Goal: Information Seeking & Learning: Learn about a topic

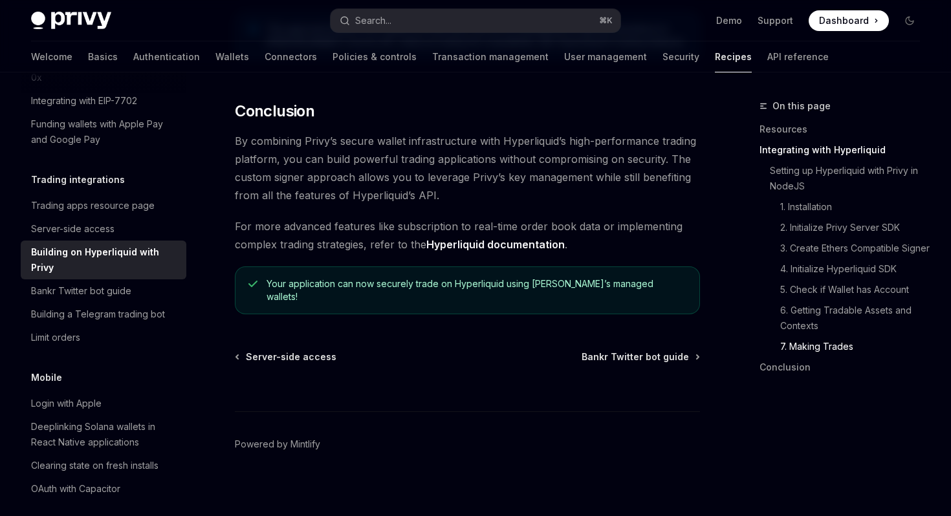
scroll to position [2706, 0]
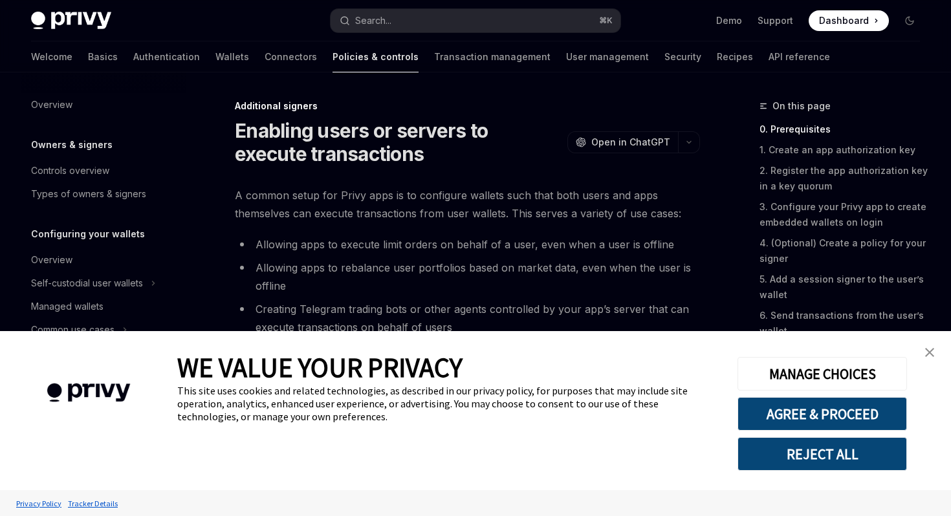
scroll to position [307, 0]
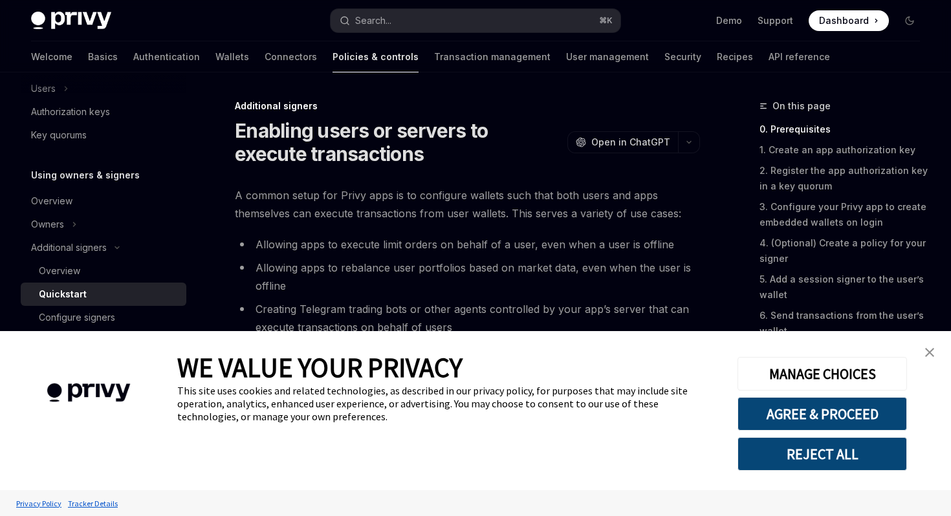
click at [930, 353] on img "close banner" at bounding box center [929, 352] width 9 height 9
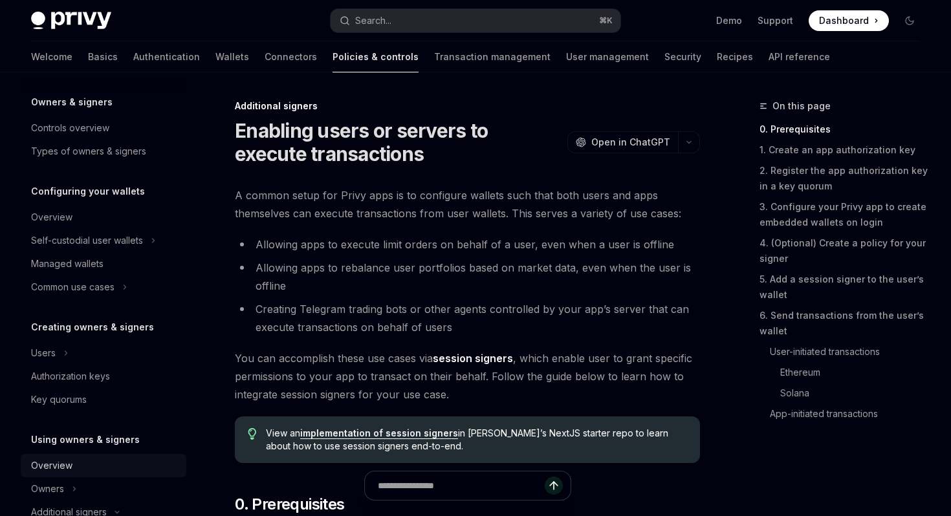
scroll to position [39, 0]
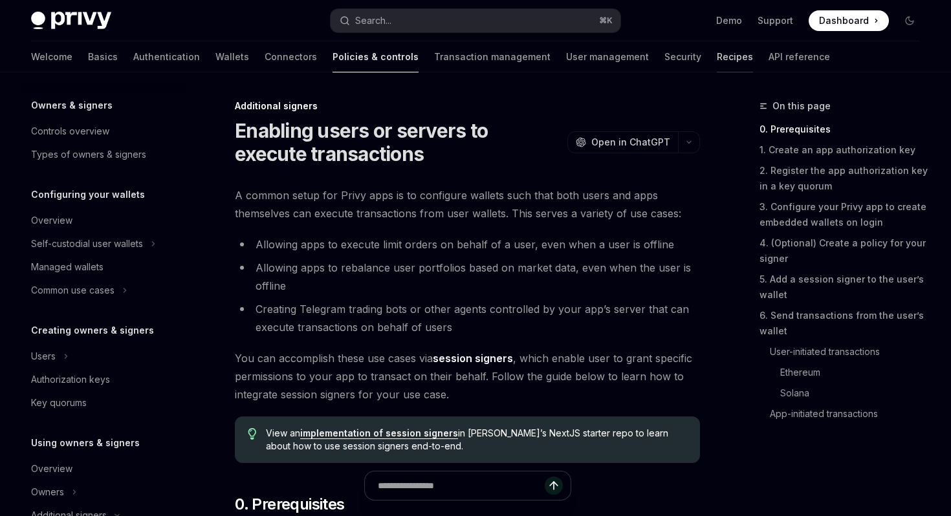
click at [717, 63] on link "Recipes" at bounding box center [735, 56] width 36 height 31
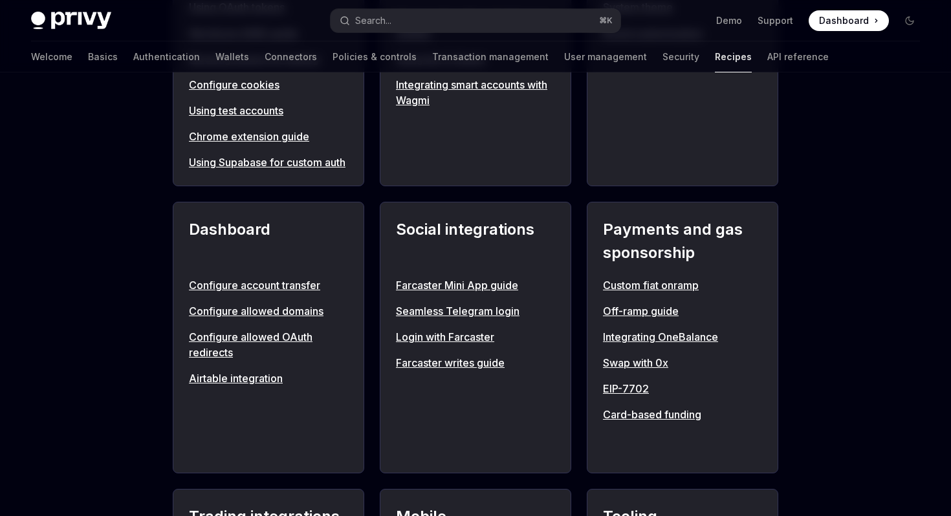
scroll to position [730, 0]
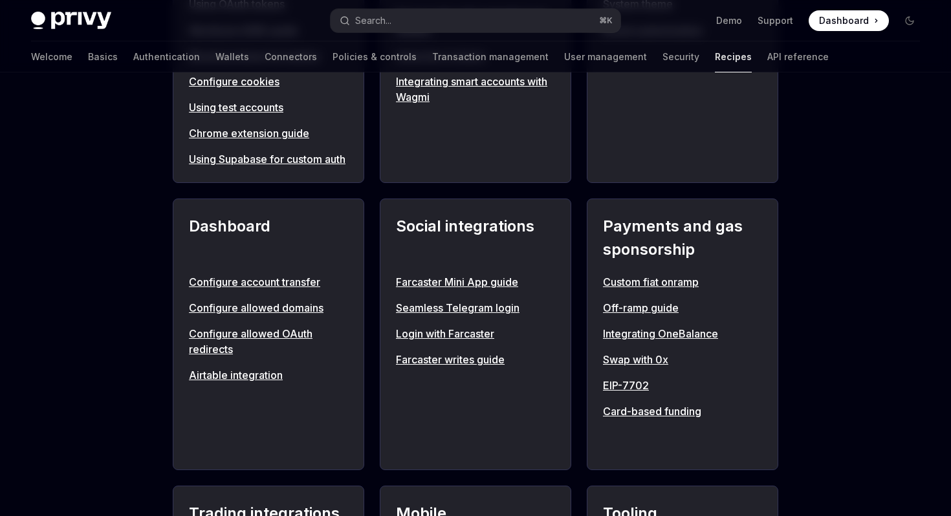
click at [461, 316] on link "Seamless Telegram login" at bounding box center [475, 308] width 159 height 16
type textarea "*"
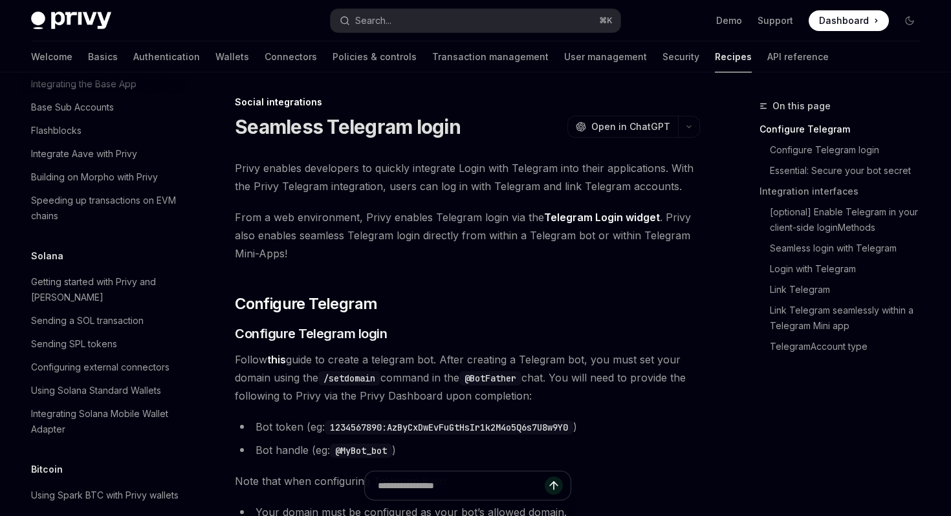
scroll to position [1974, 0]
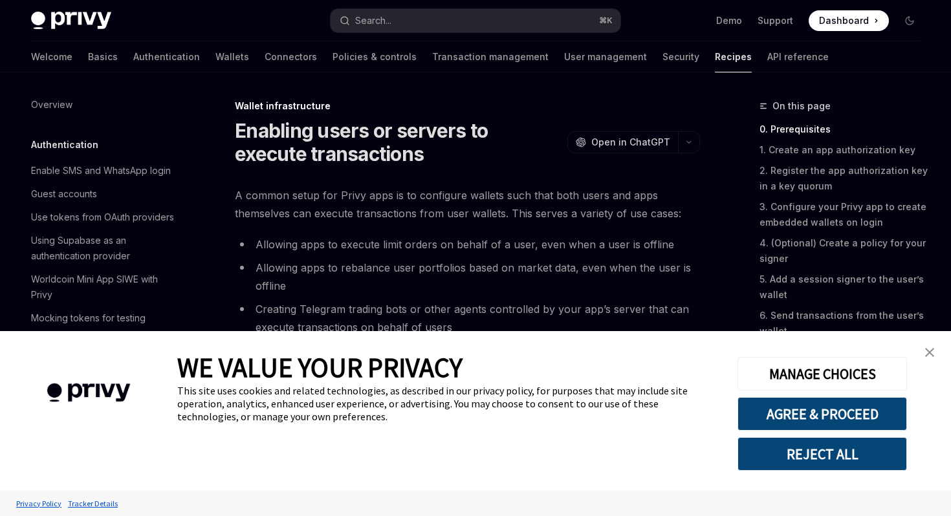
scroll to position [206, 0]
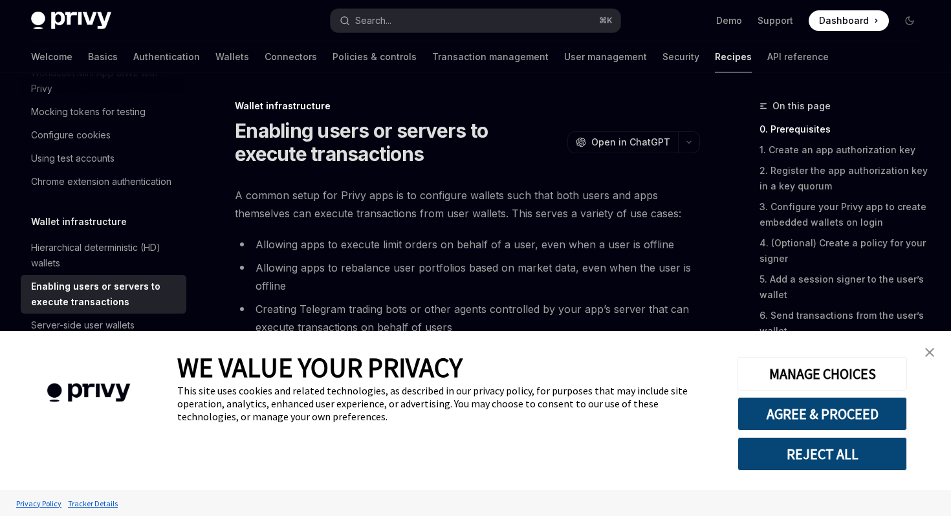
click at [924, 348] on link "close banner" at bounding box center [930, 353] width 26 height 26
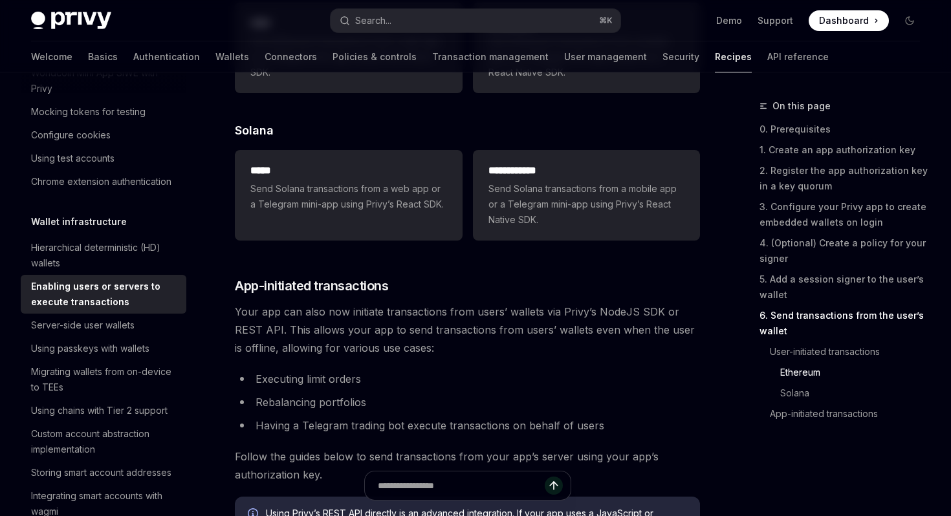
scroll to position [2906, 0]
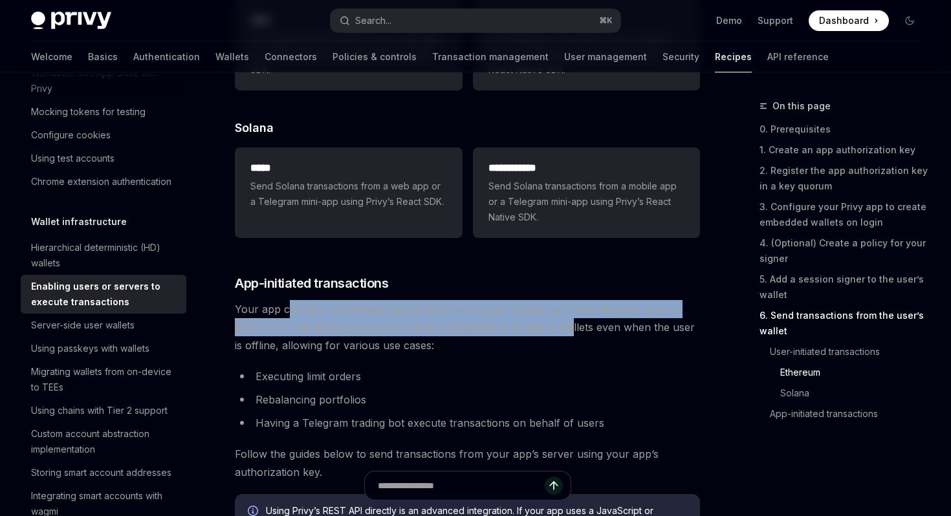
drag, startPoint x: 286, startPoint y: 309, endPoint x: 533, endPoint y: 332, distance: 248.3
click at [533, 332] on span "Your app can also now initiate transactions from users’ wallets via Privy’s Nod…" at bounding box center [467, 327] width 465 height 54
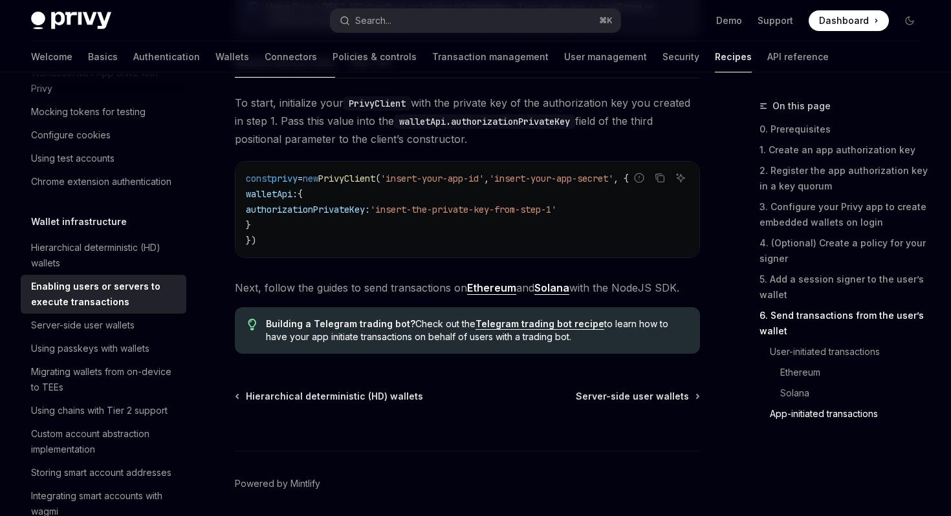
scroll to position [3406, 0]
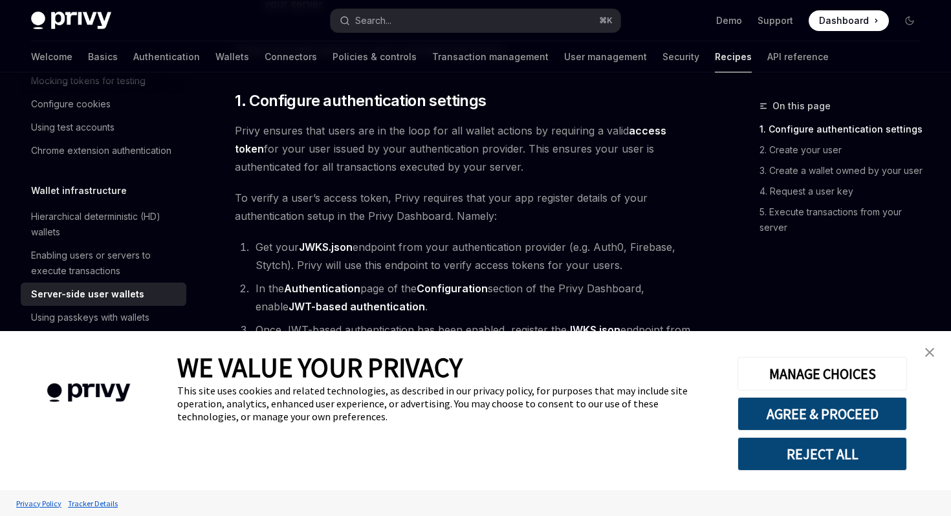
scroll to position [759, 0]
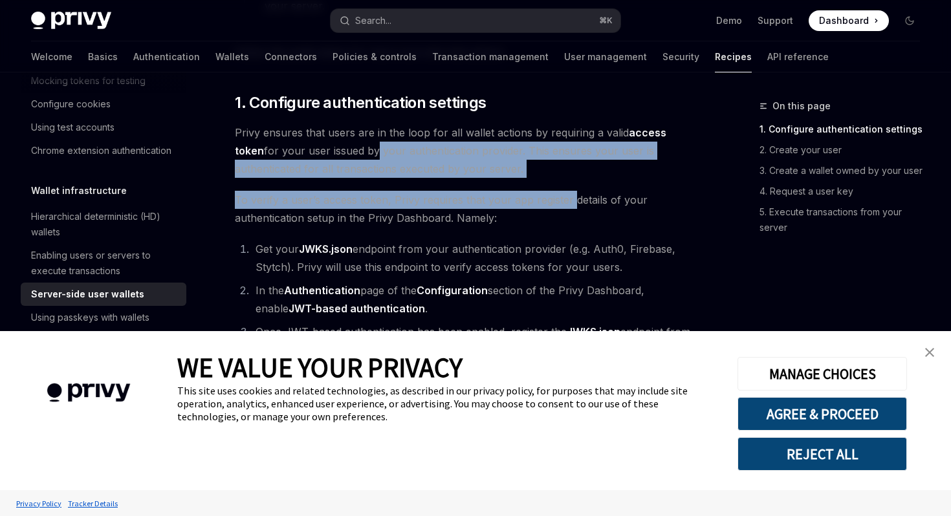
drag, startPoint x: 341, startPoint y: 144, endPoint x: 569, endPoint y: 206, distance: 236.6
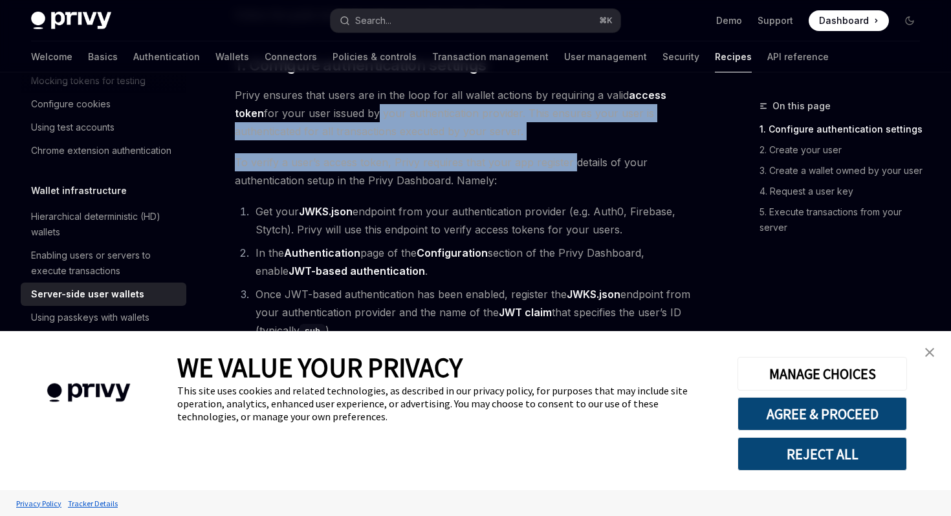
scroll to position [797, 0]
click at [401, 153] on span "To verify a user’s access token, Privy requires that your app register details …" at bounding box center [467, 171] width 465 height 36
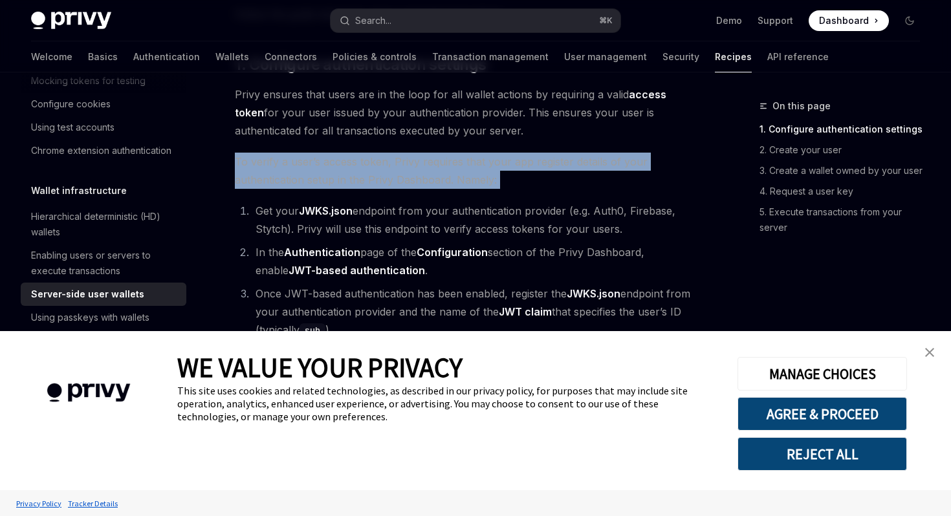
click at [401, 153] on span "To verify a user’s access token, Privy requires that your app register details …" at bounding box center [467, 171] width 465 height 36
click at [406, 153] on span "To verify a user’s access token, Privy requires that your app register details …" at bounding box center [467, 171] width 465 height 36
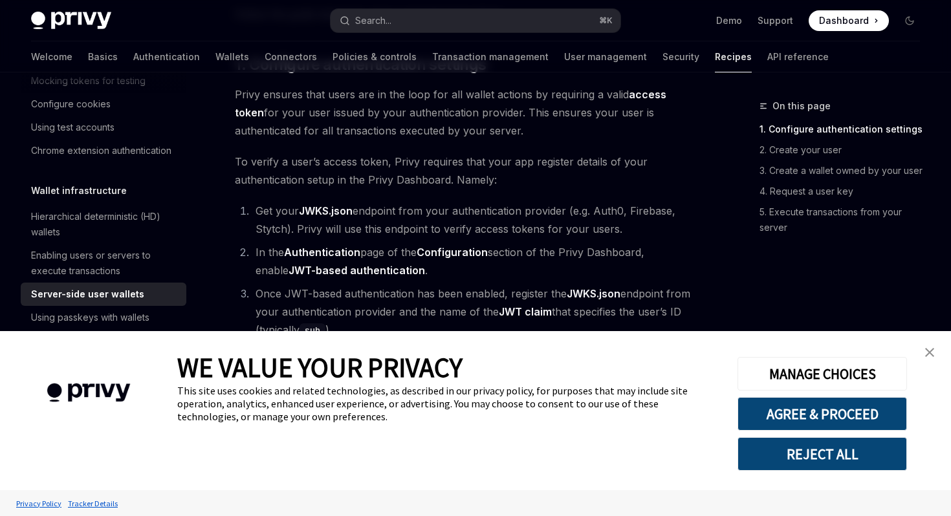
click at [406, 153] on span "To verify a user’s access token, Privy requires that your app register details …" at bounding box center [467, 171] width 465 height 36
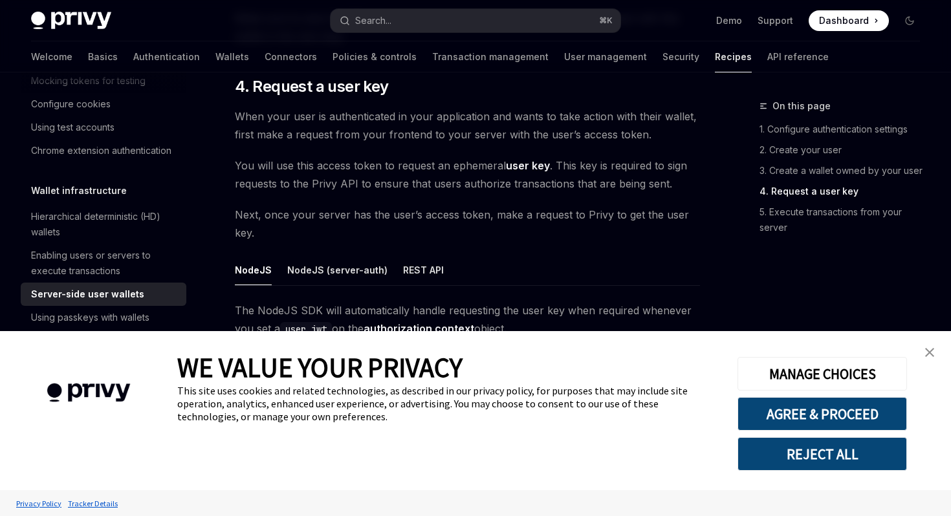
scroll to position [1952, 0]
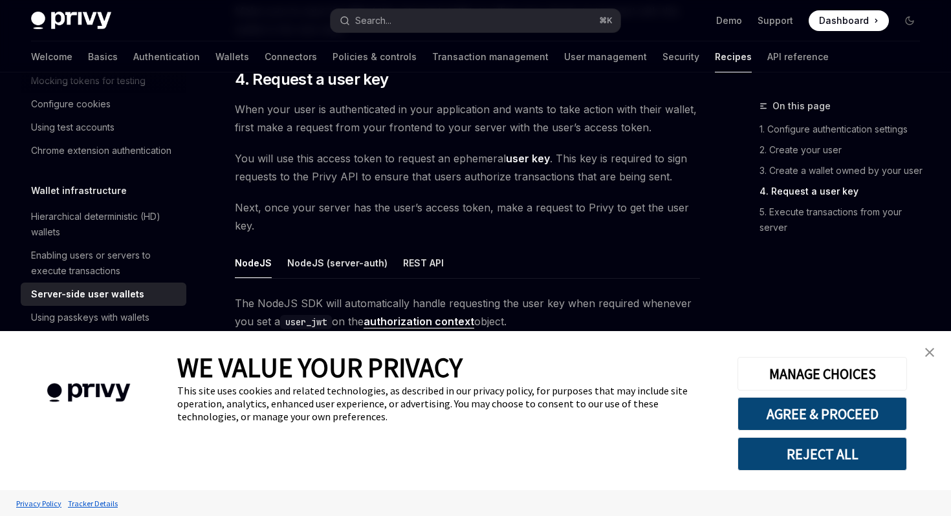
click at [465, 159] on span "You will use this access token to request an ephemeral user key . This key is r…" at bounding box center [467, 167] width 465 height 36
copy span "ephemeral"
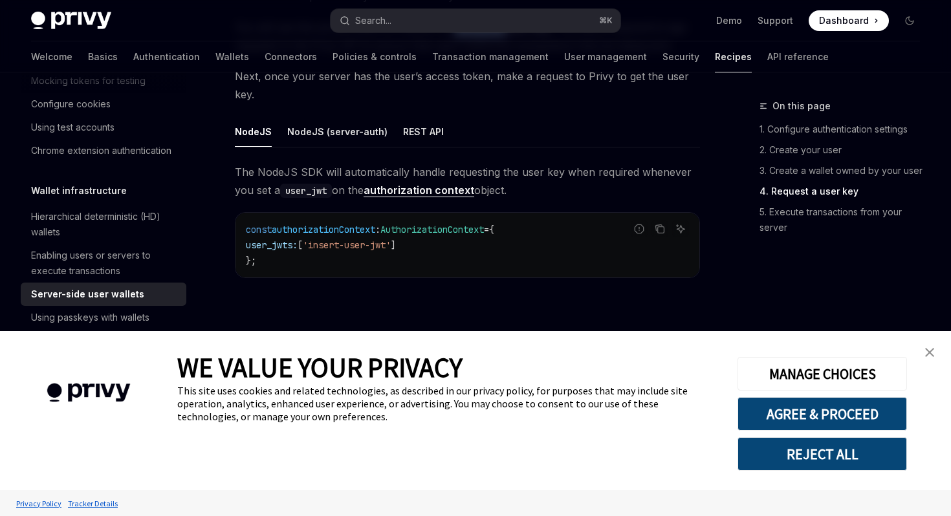
scroll to position [2090, 0]
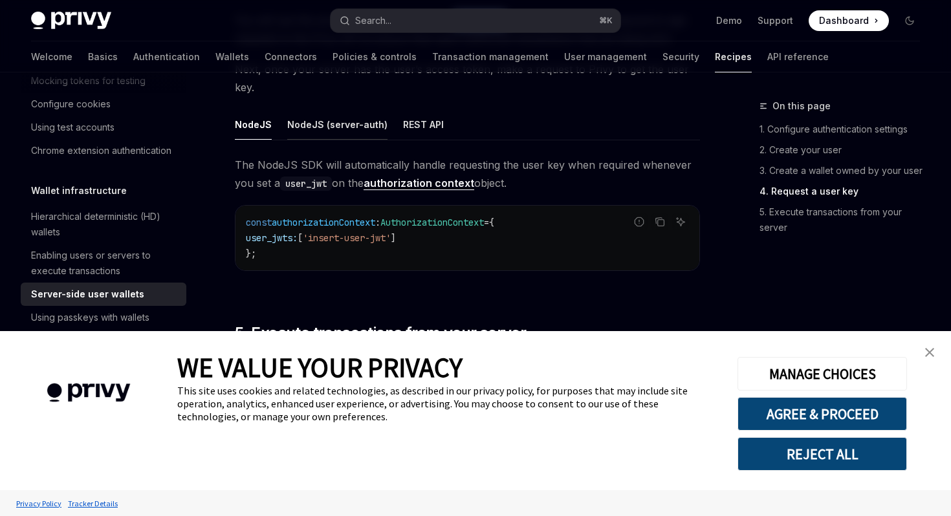
click at [329, 118] on button "NodeJS (server-auth)" at bounding box center [337, 124] width 100 height 30
type textarea "*"
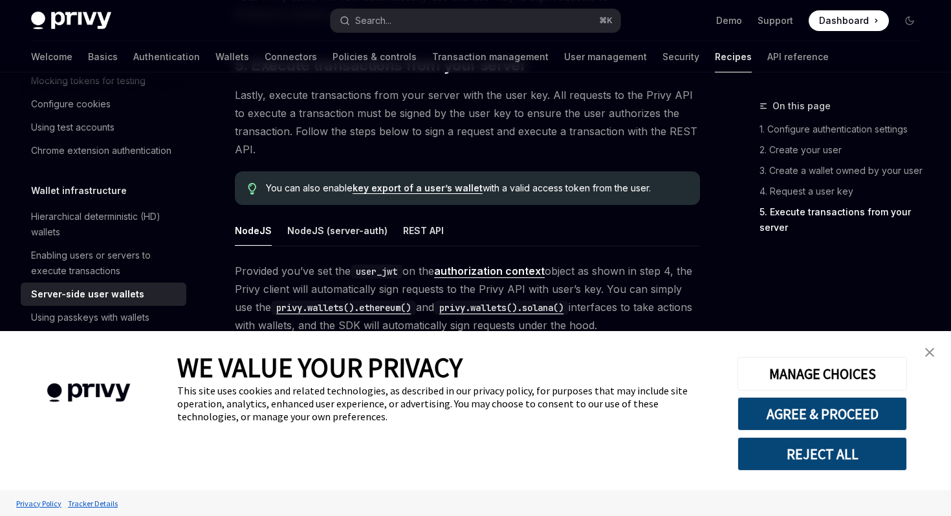
scroll to position [2508, 0]
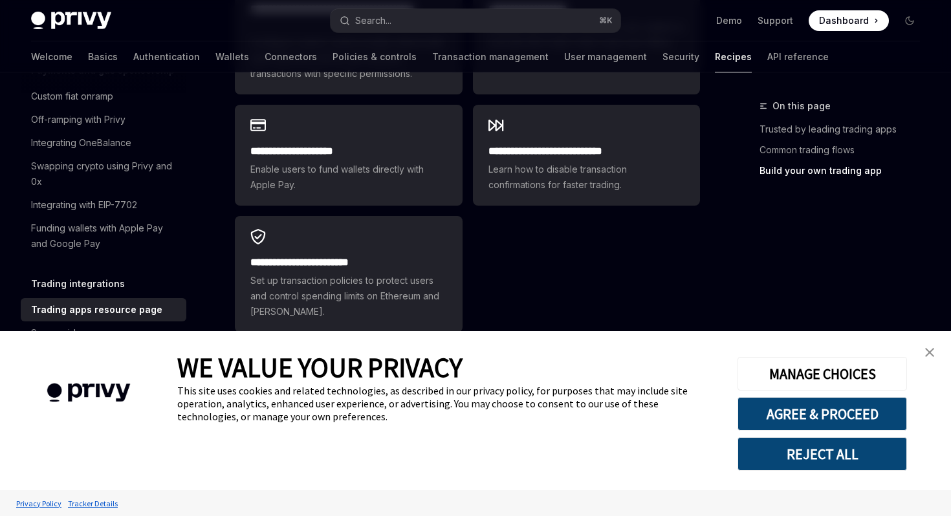
scroll to position [1107, 0]
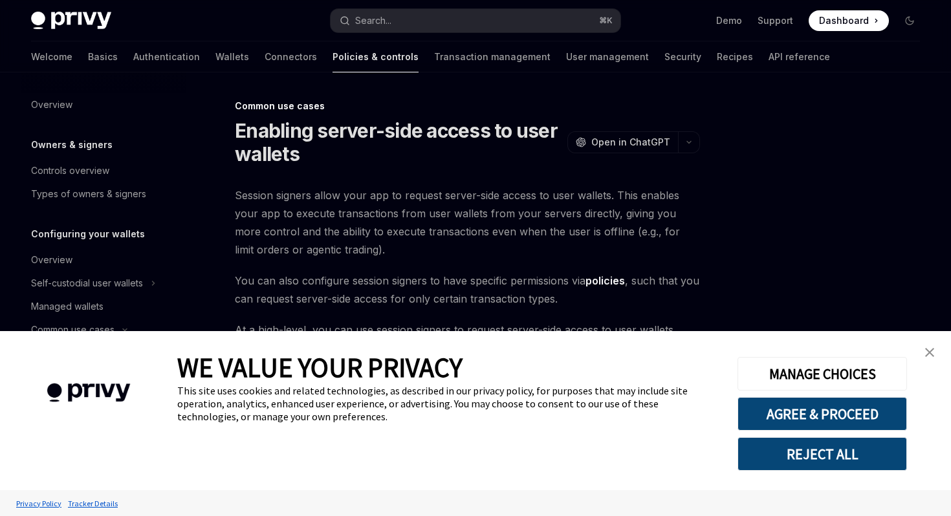
type textarea "*"
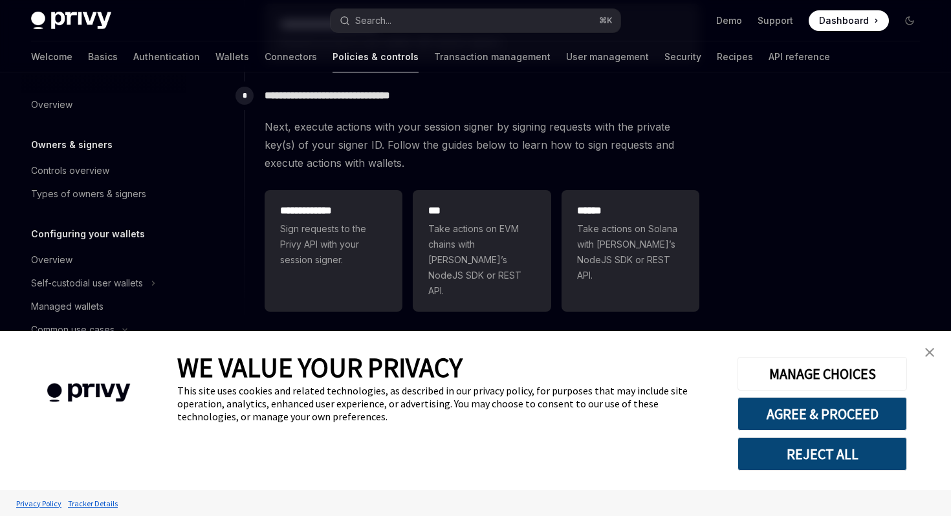
scroll to position [459, 0]
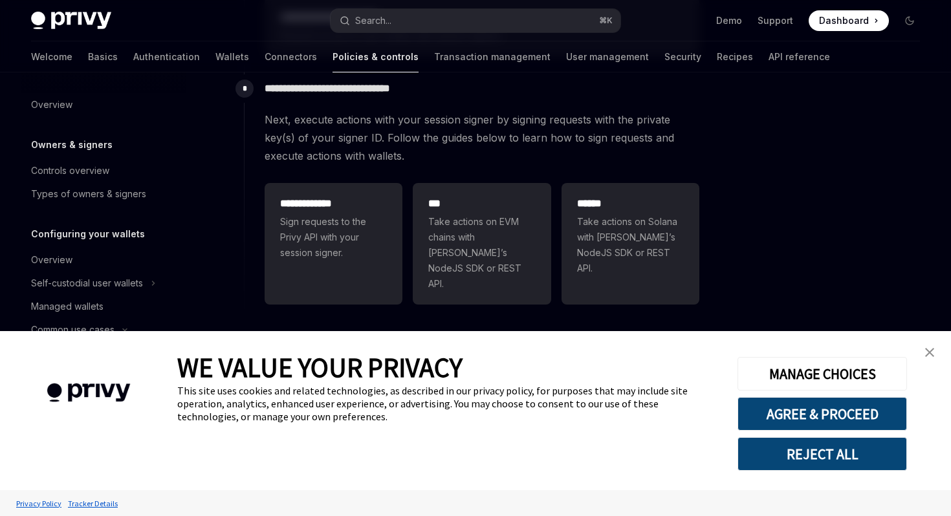
click at [933, 356] on img "close banner" at bounding box center [929, 352] width 9 height 9
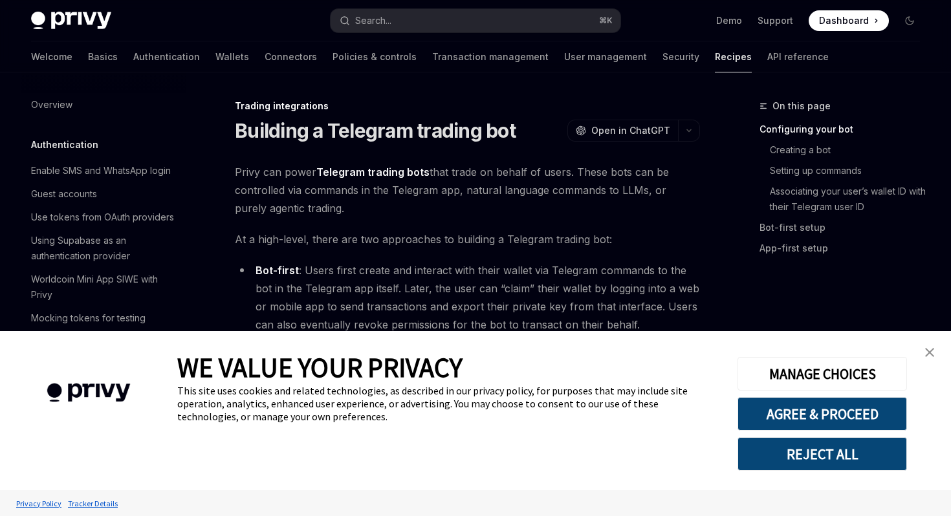
type textarea "*"
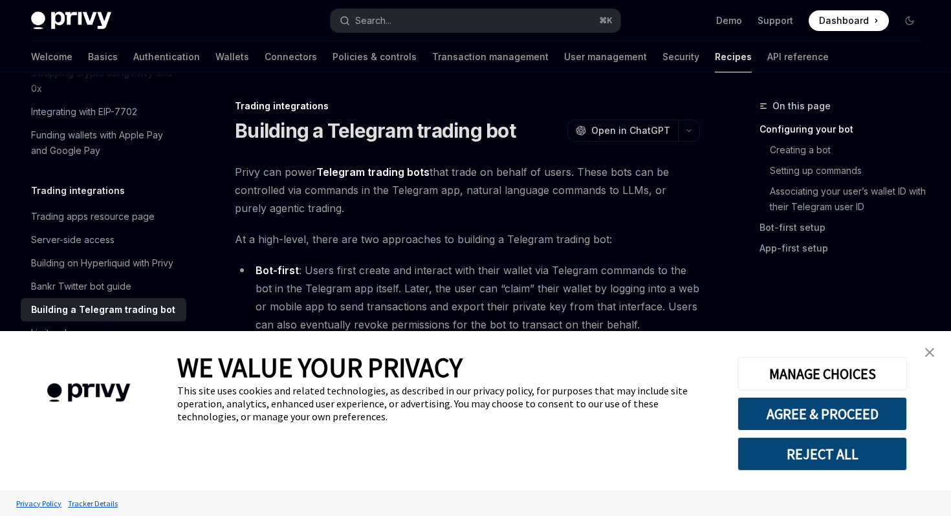
click at [927, 349] on img "close banner" at bounding box center [929, 352] width 9 height 9
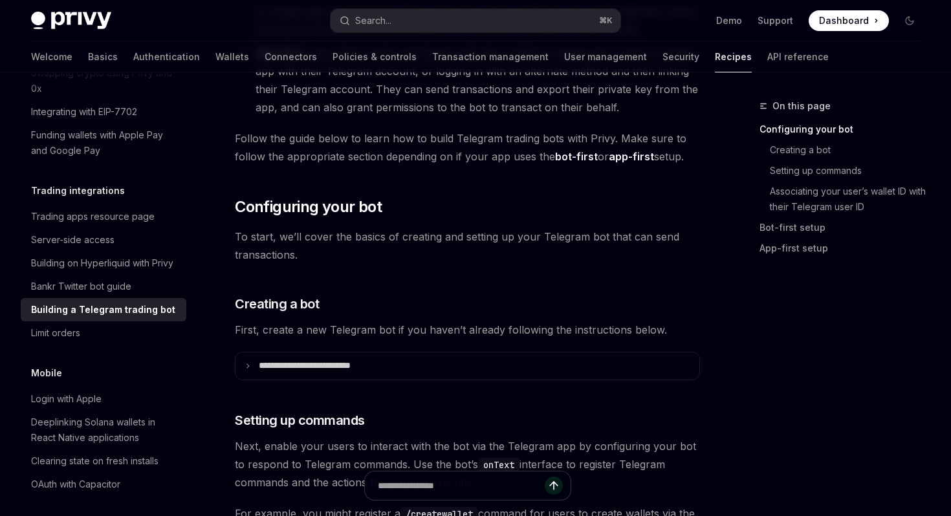
scroll to position [297, 0]
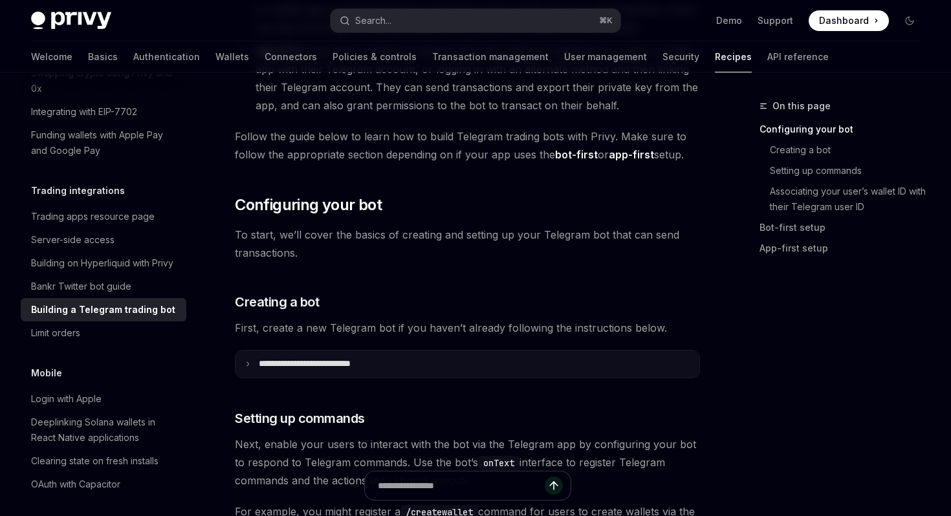
click at [452, 359] on summary "**********" at bounding box center [467, 364] width 464 height 27
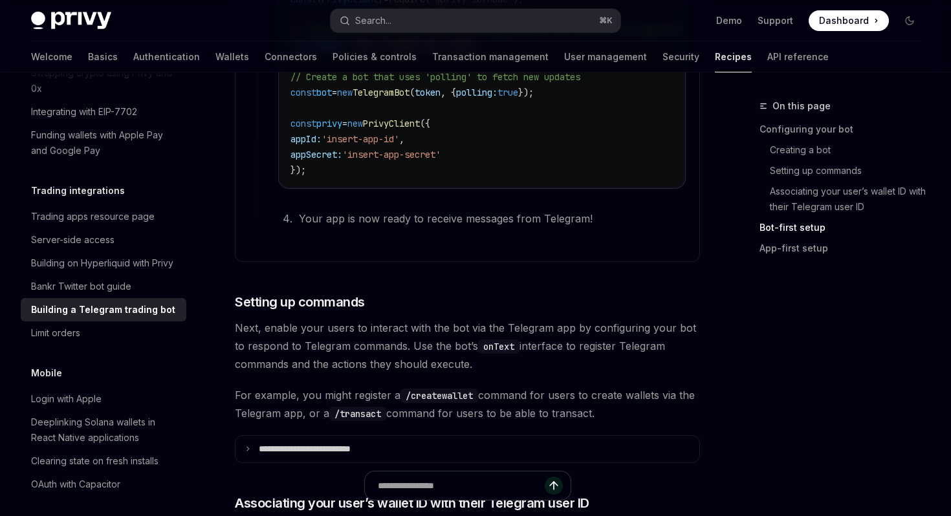
scroll to position [1146, 0]
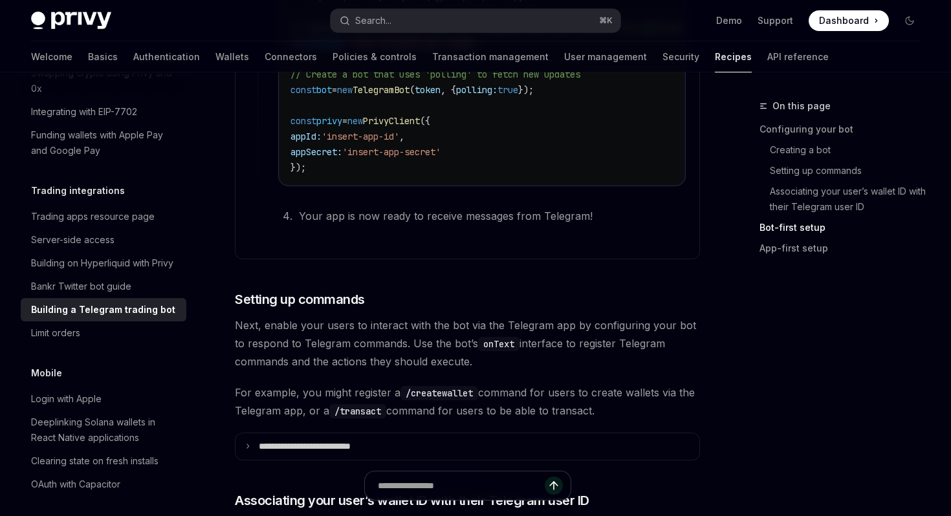
drag, startPoint x: 333, startPoint y: 328, endPoint x: 514, endPoint y: 362, distance: 183.7
click at [514, 362] on span "Next, enable your users to interact with the bot via the Telegram app by config…" at bounding box center [467, 343] width 465 height 54
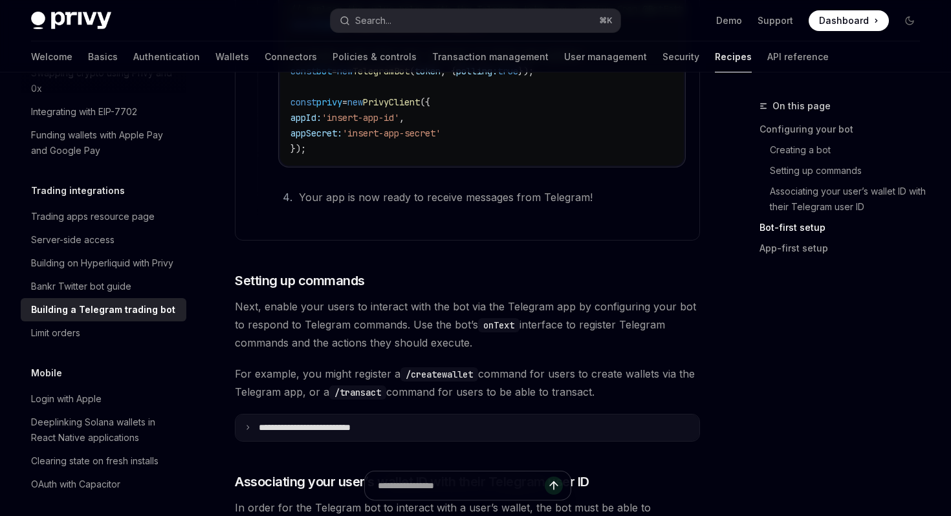
scroll to position [1172, 0]
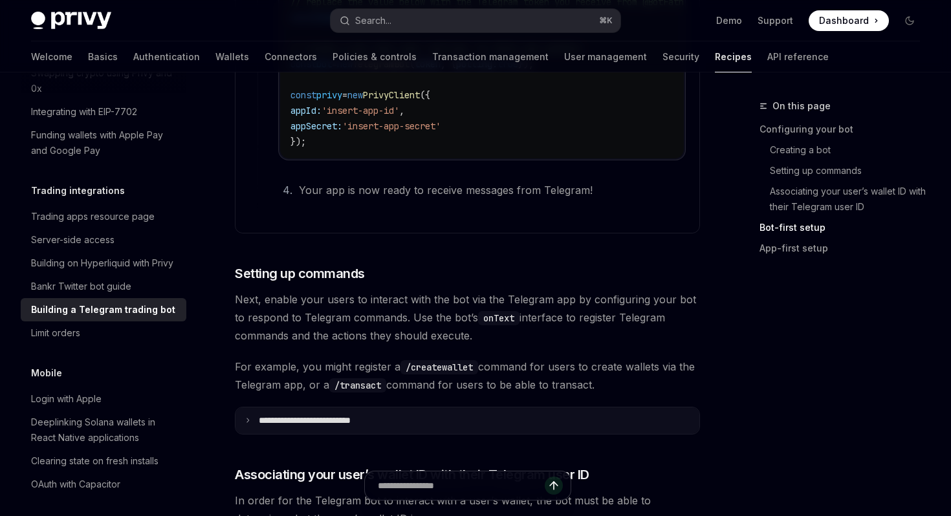
click at [471, 432] on summary "**********" at bounding box center [467, 421] width 464 height 27
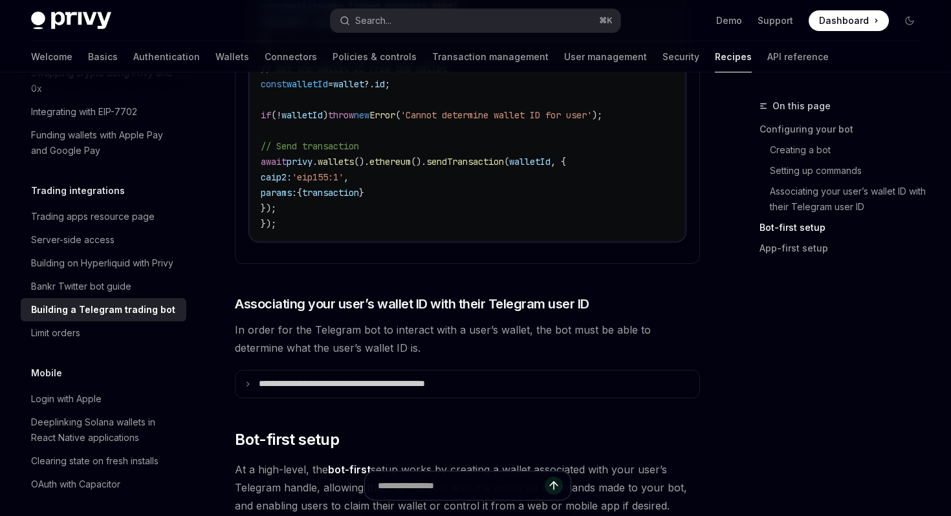
scroll to position [1999, 0]
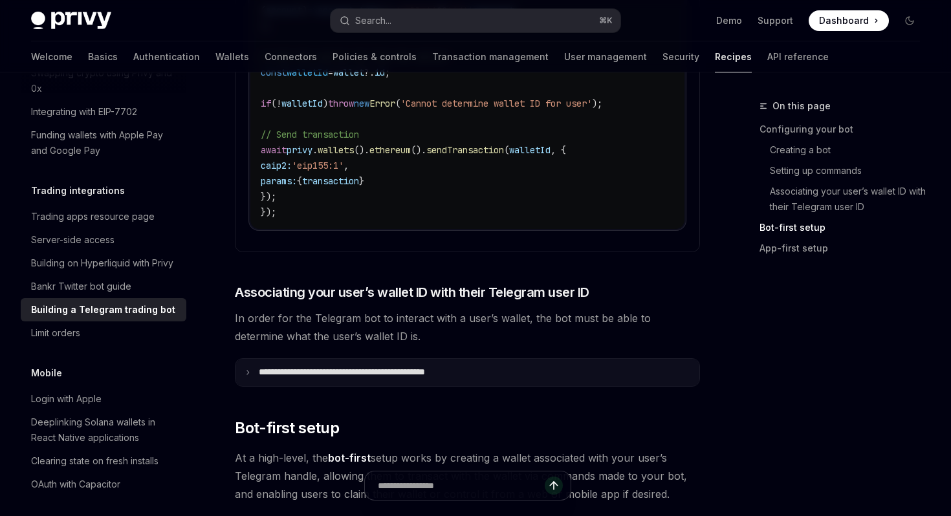
click at [487, 382] on summary "**********" at bounding box center [467, 372] width 464 height 27
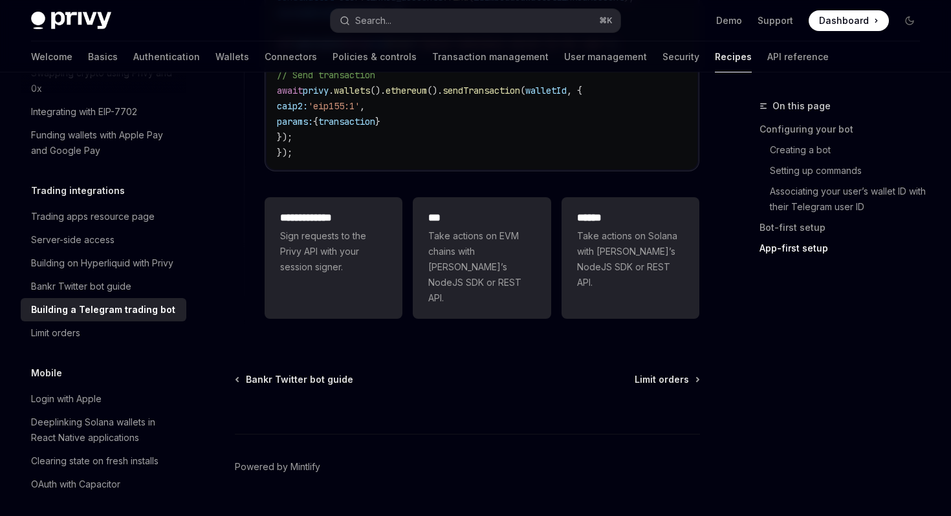
scroll to position [5084, 0]
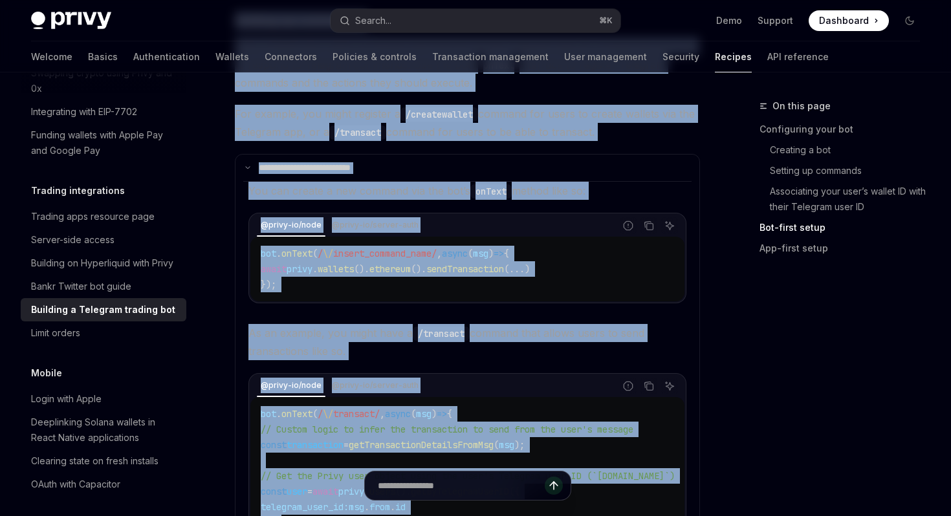
drag, startPoint x: 398, startPoint y: 322, endPoint x: 241, endPoint y: -69, distance: 422.0
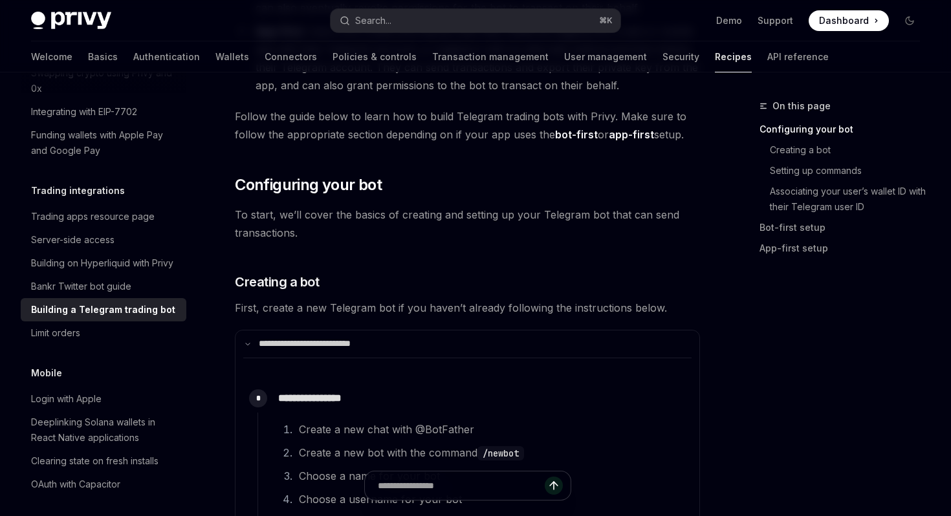
scroll to position [0, 0]
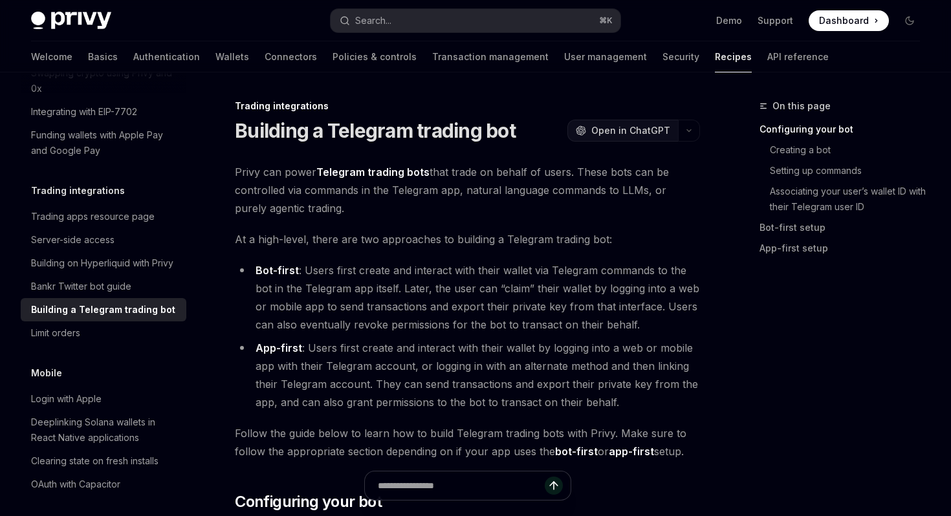
click at [670, 128] on span "Open in ChatGPT" at bounding box center [630, 130] width 79 height 13
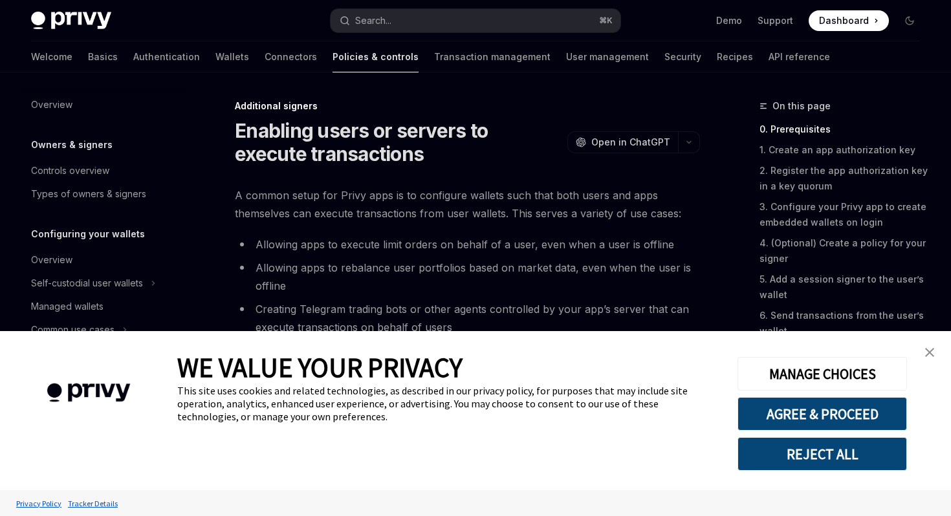
type textarea "*"
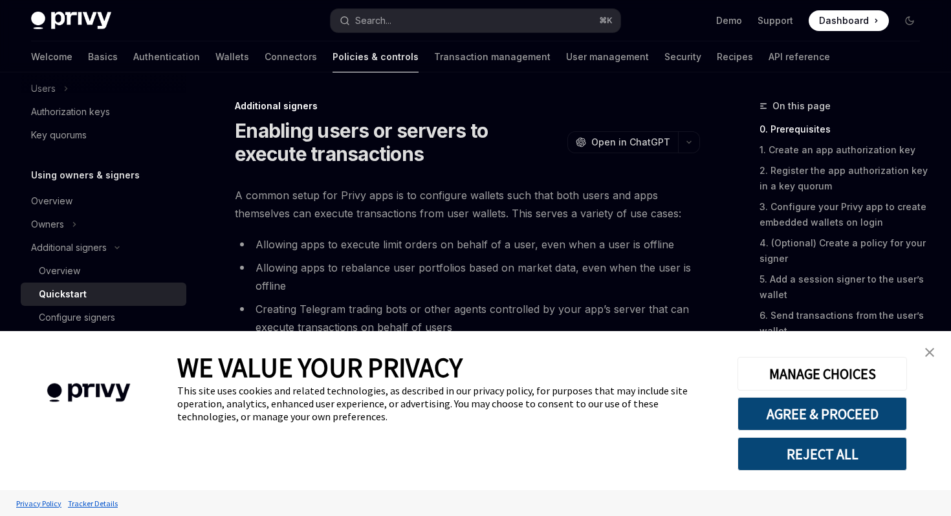
click at [936, 349] on link "close banner" at bounding box center [930, 353] width 26 height 26
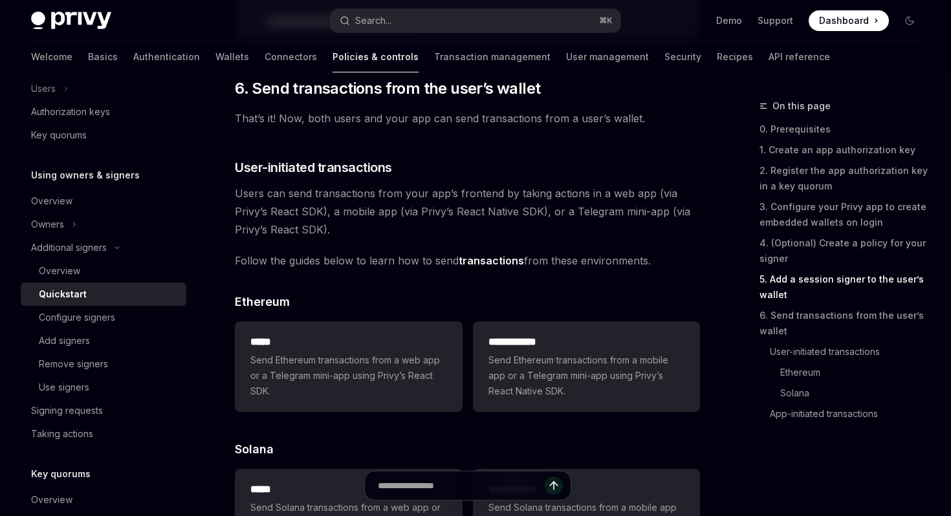
scroll to position [2529, 0]
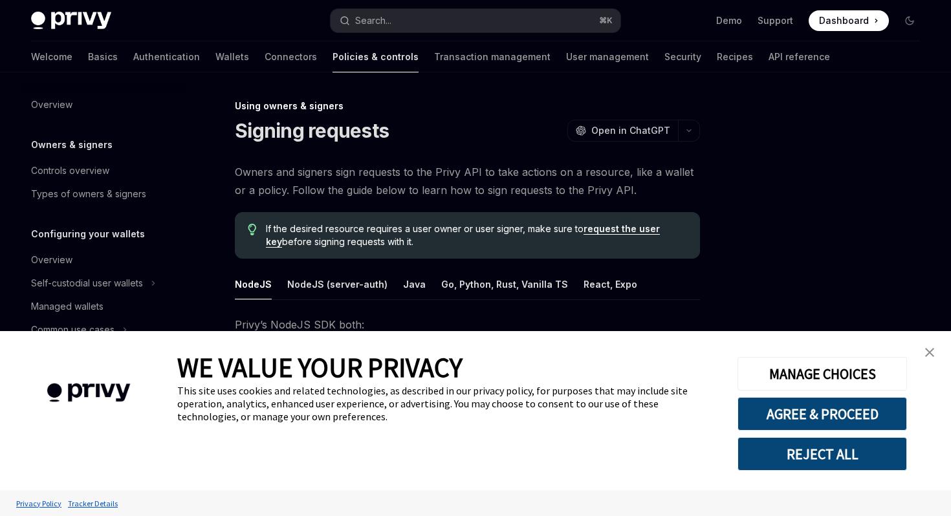
type textarea "*"
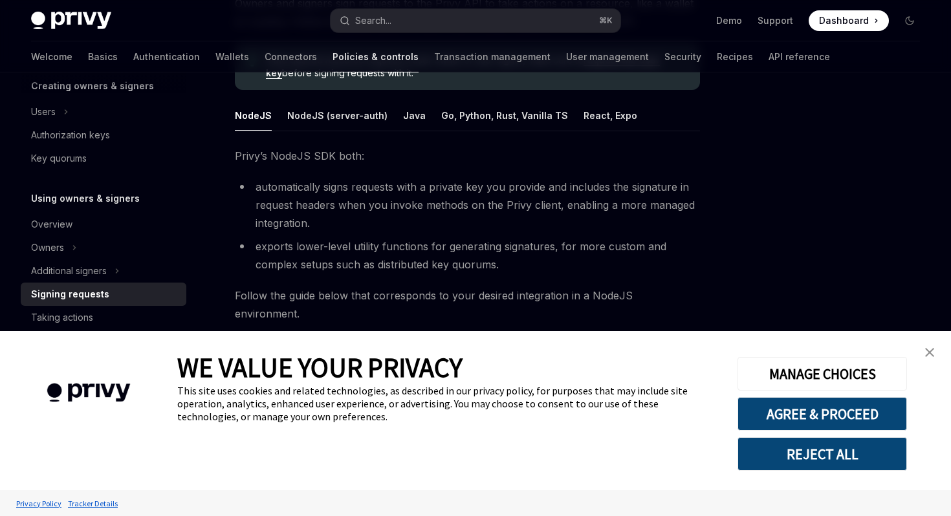
scroll to position [171, 0]
click at [336, 115] on button "NodeJS (server-auth)" at bounding box center [337, 113] width 100 height 30
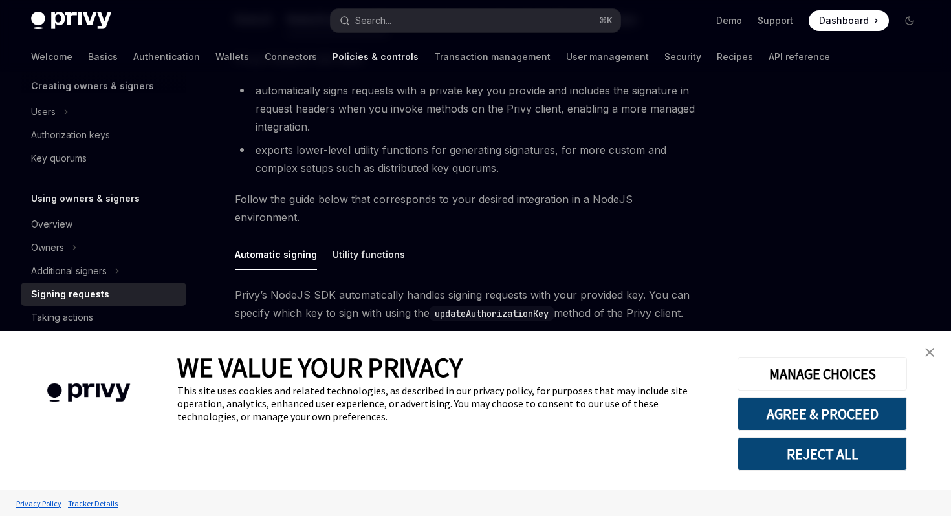
scroll to position [221, 0]
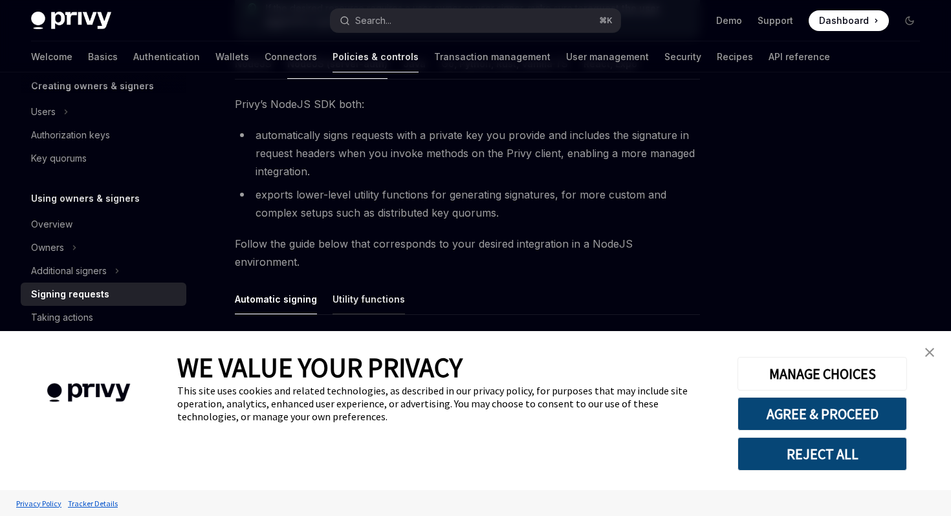
click at [380, 284] on button "Utility functions" at bounding box center [368, 299] width 72 height 30
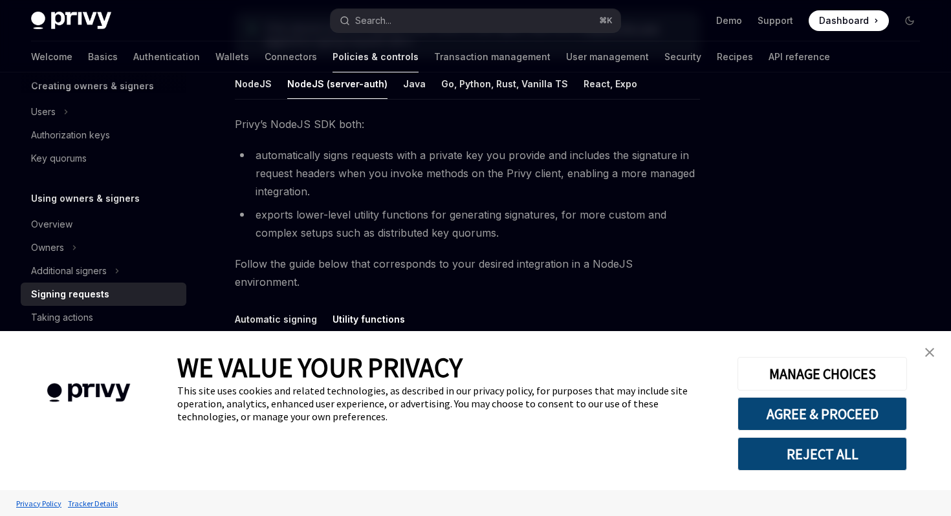
scroll to position [240, 0]
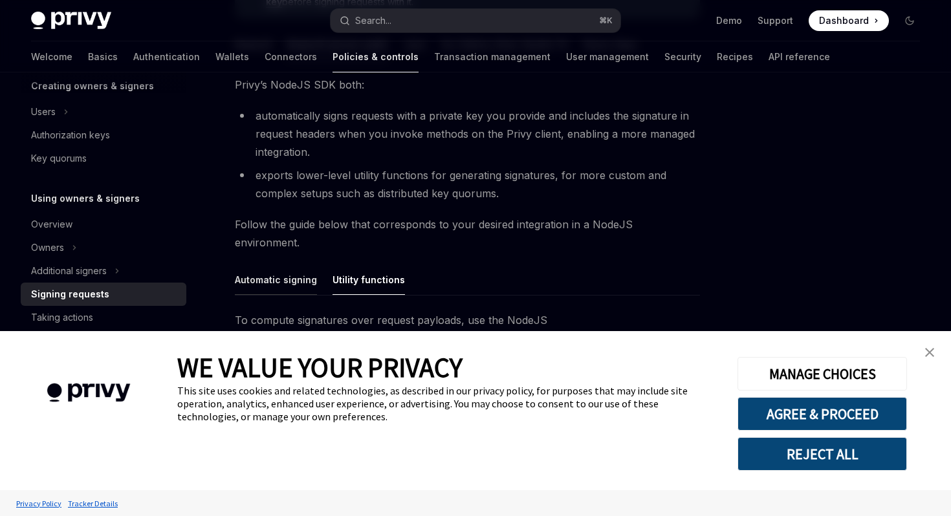
click at [265, 267] on button "Automatic signing" at bounding box center [276, 280] width 82 height 30
type textarea "*"
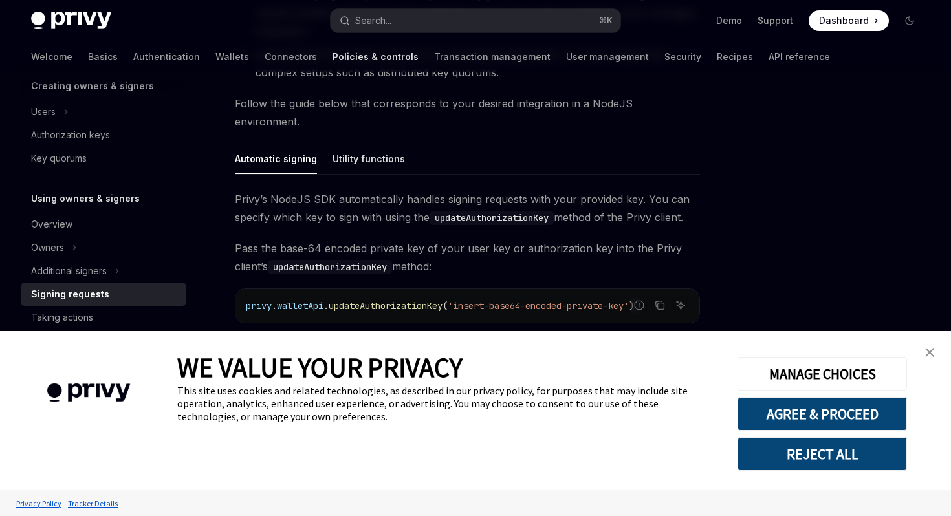
scroll to position [434, 0]
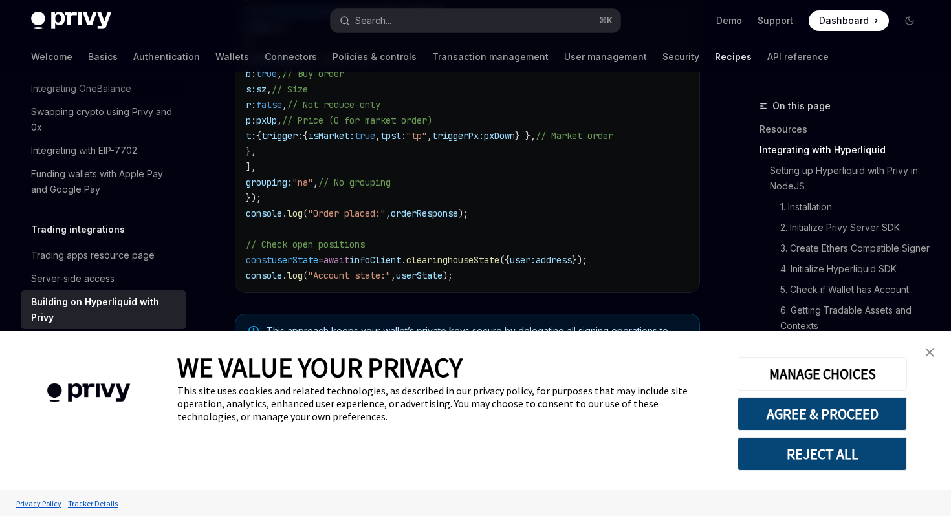
scroll to position [2706, 0]
